Goal: Navigation & Orientation: Find specific page/section

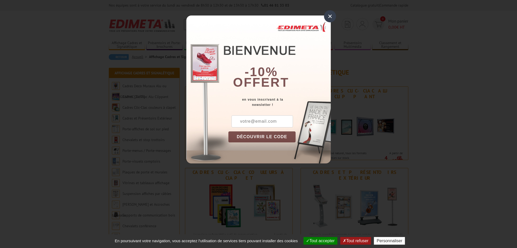
click at [330, 17] on div "×" at bounding box center [330, 16] width 12 height 12
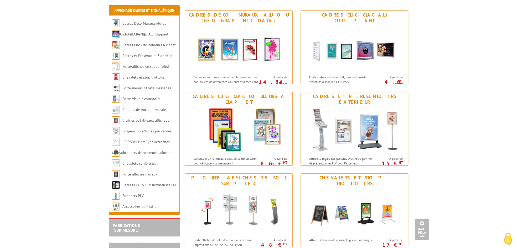
scroll to position [74, 0]
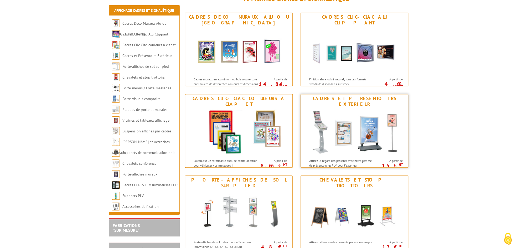
click at [357, 100] on div "Cadres et Présentoirs Extérieur" at bounding box center [354, 102] width 105 height 12
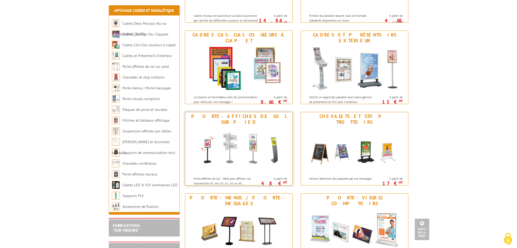
scroll to position [148, 0]
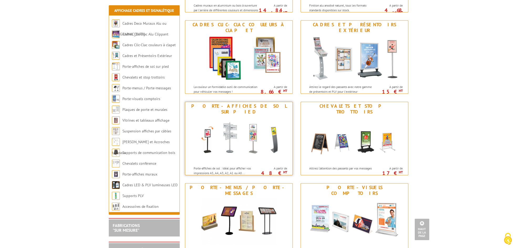
click at [238, 136] on img at bounding box center [238, 139] width 97 height 47
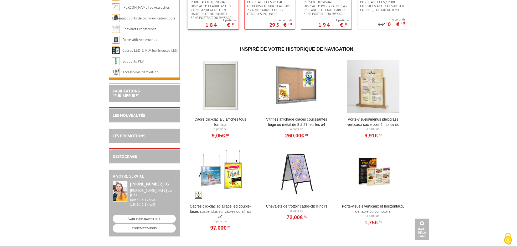
scroll to position [1134, 0]
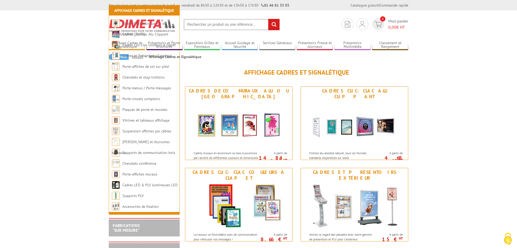
scroll to position [148, 0]
